Goal: Transaction & Acquisition: Purchase product/service

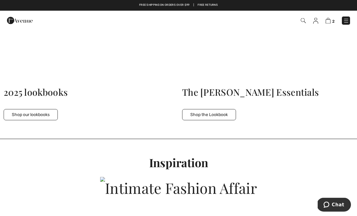
scroll to position [1794, 0]
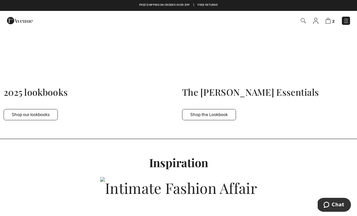
click at [346, 23] on img at bounding box center [346, 21] width 6 height 6
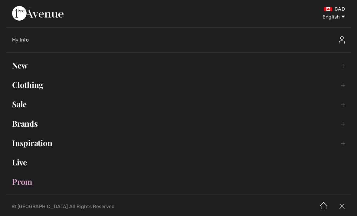
click at [23, 99] on link "Sale Toggle submenu" at bounding box center [178, 103] width 345 height 13
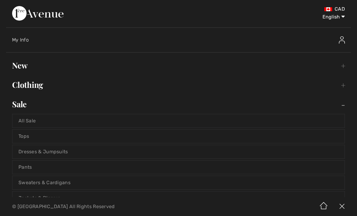
click at [35, 139] on link "Tops" at bounding box center [178, 135] width 332 height 13
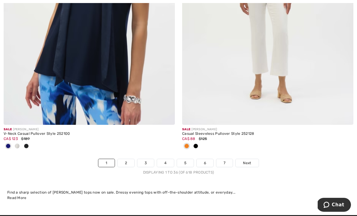
scroll to position [5208, 0]
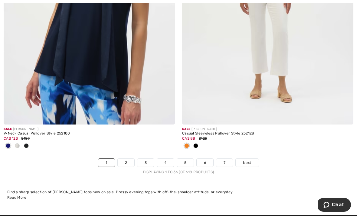
click at [247, 160] on span "Next" at bounding box center [247, 162] width 8 height 5
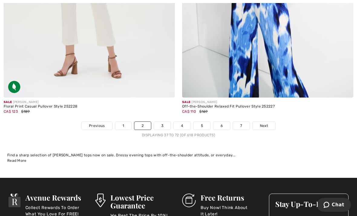
scroll to position [5240, 0]
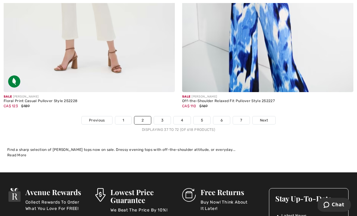
click at [260, 119] on link "Next" at bounding box center [264, 120] width 23 height 8
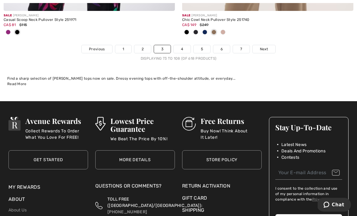
scroll to position [5352, 0]
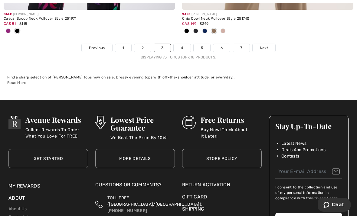
click at [264, 47] on link "Next" at bounding box center [264, 48] width 23 height 8
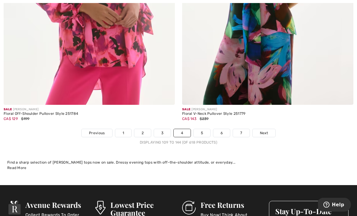
scroll to position [5231, 0]
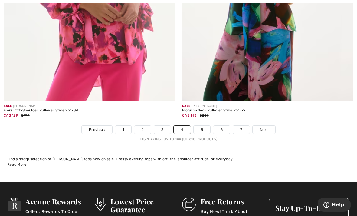
click at [264, 127] on span "Next" at bounding box center [264, 129] width 8 height 5
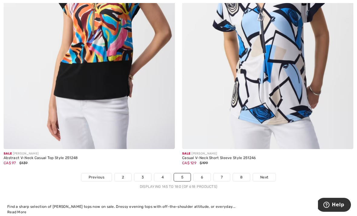
scroll to position [5190, 0]
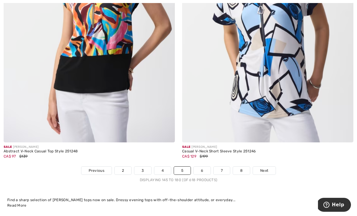
click at [269, 166] on link "Next" at bounding box center [264, 170] width 23 height 8
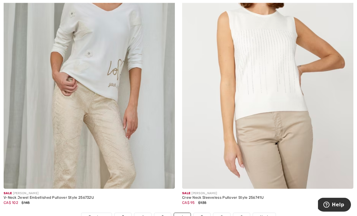
scroll to position [5085, 0]
